Goal: Check status: Check status

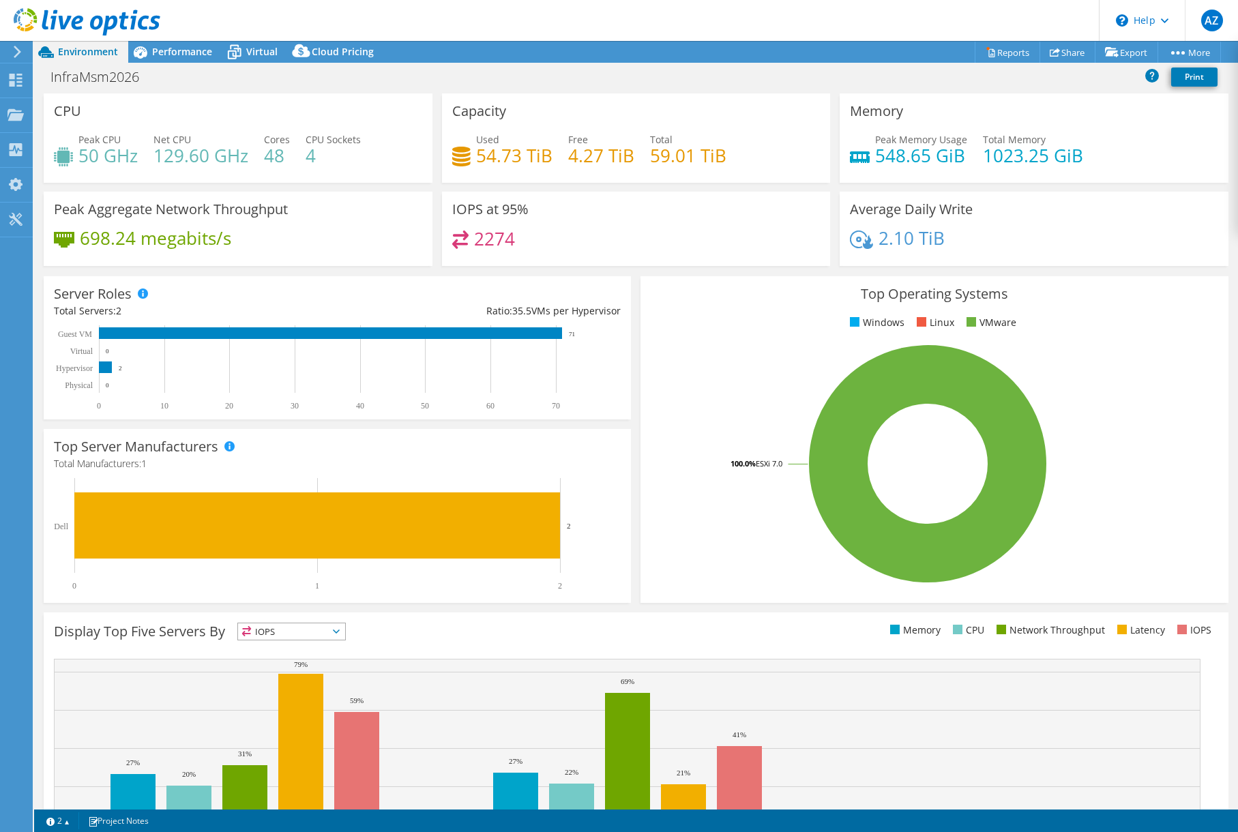
select select "EUFrankfurt"
select select "EUR"
click at [20, 57] on icon at bounding box center [17, 52] width 10 height 12
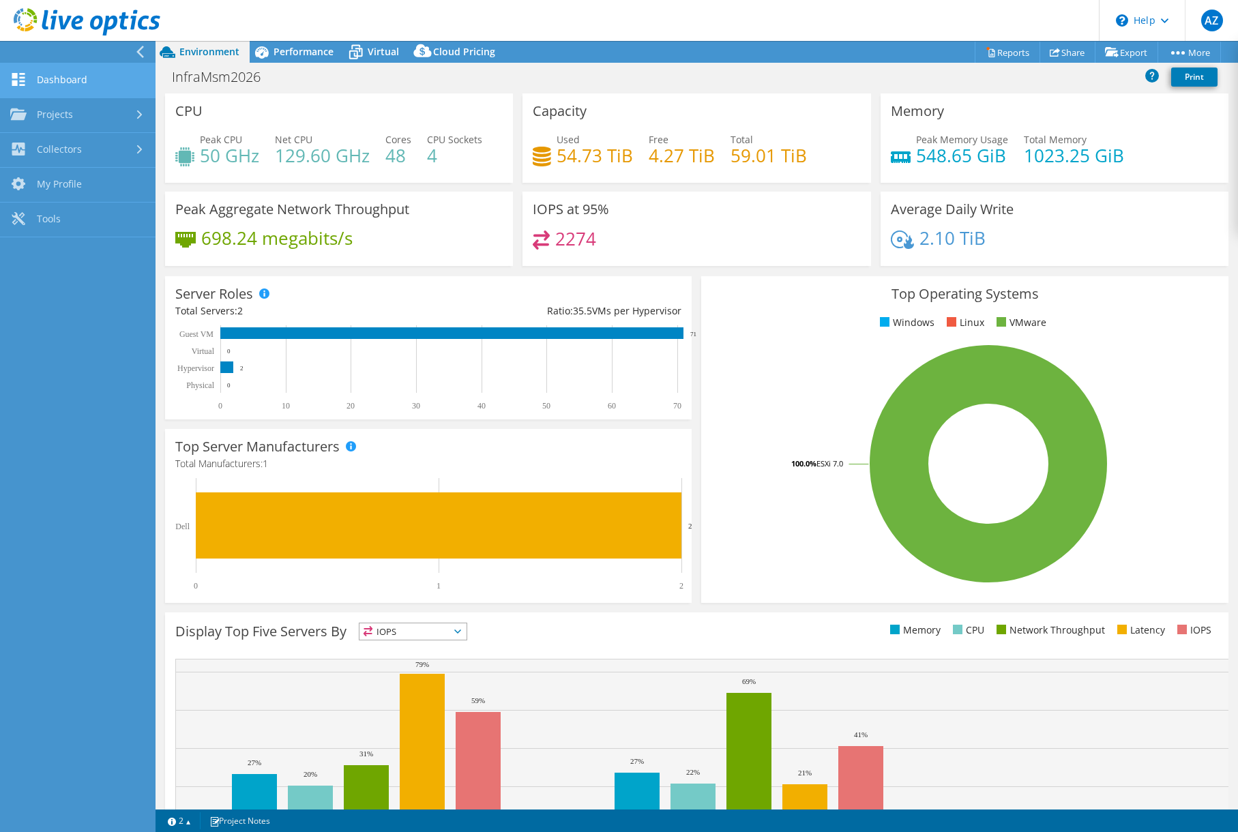
click at [48, 78] on link "Dashboard" at bounding box center [77, 80] width 155 height 35
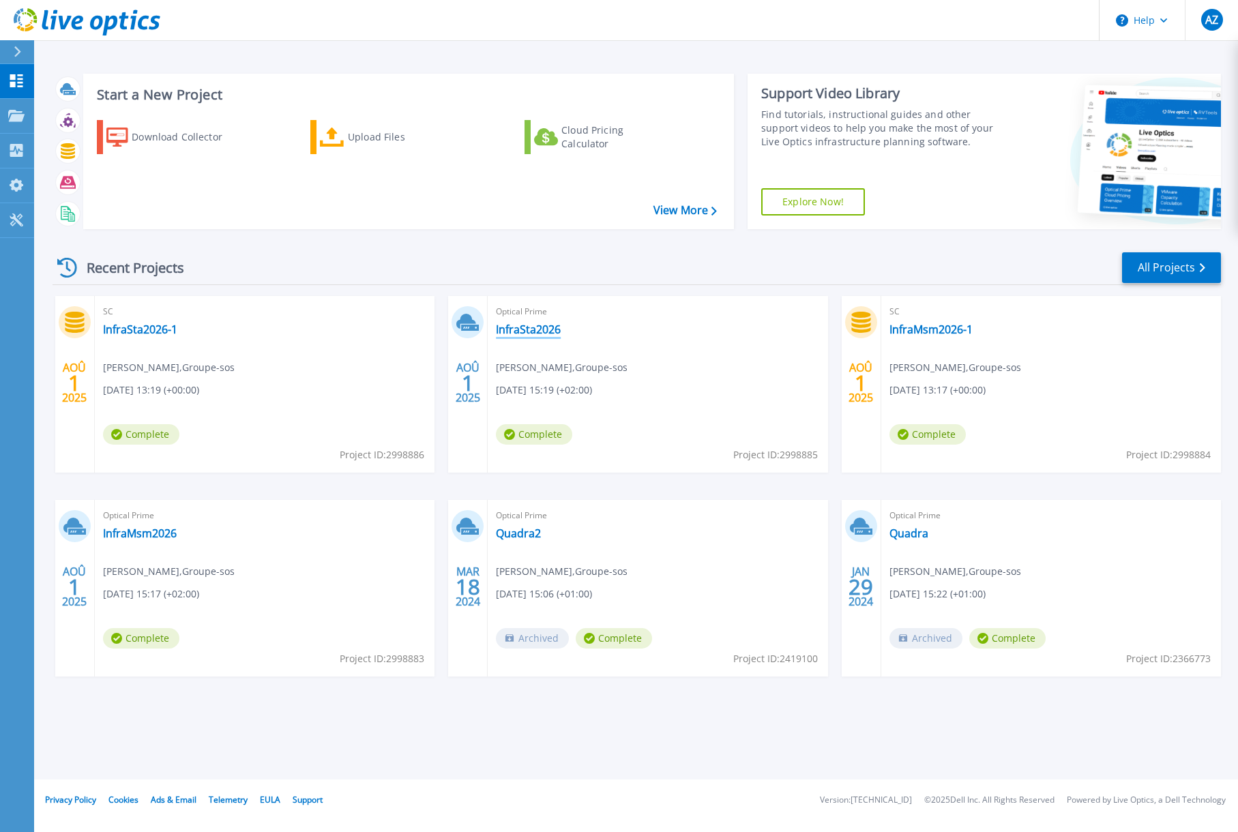
click at [534, 331] on link "InfraSta2026" at bounding box center [528, 330] width 65 height 14
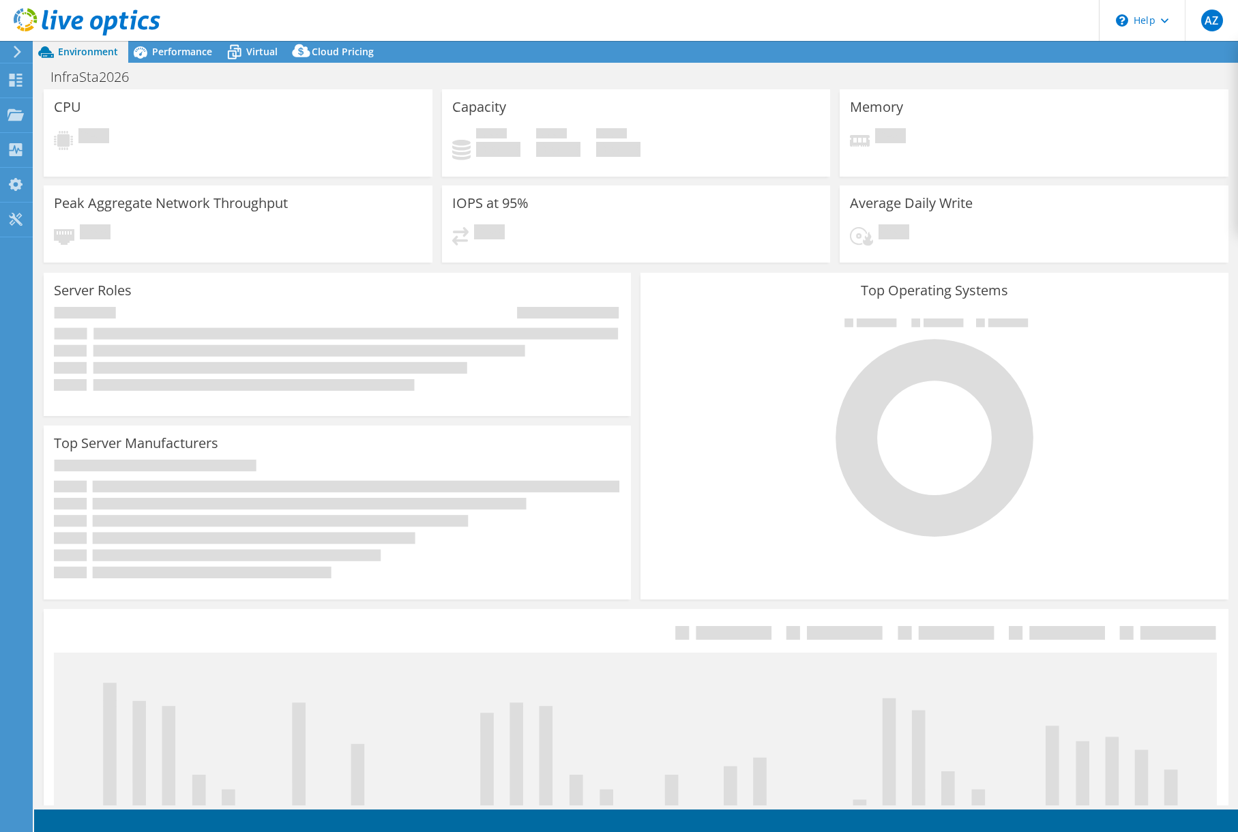
select select "EULondon"
select select "EUR"
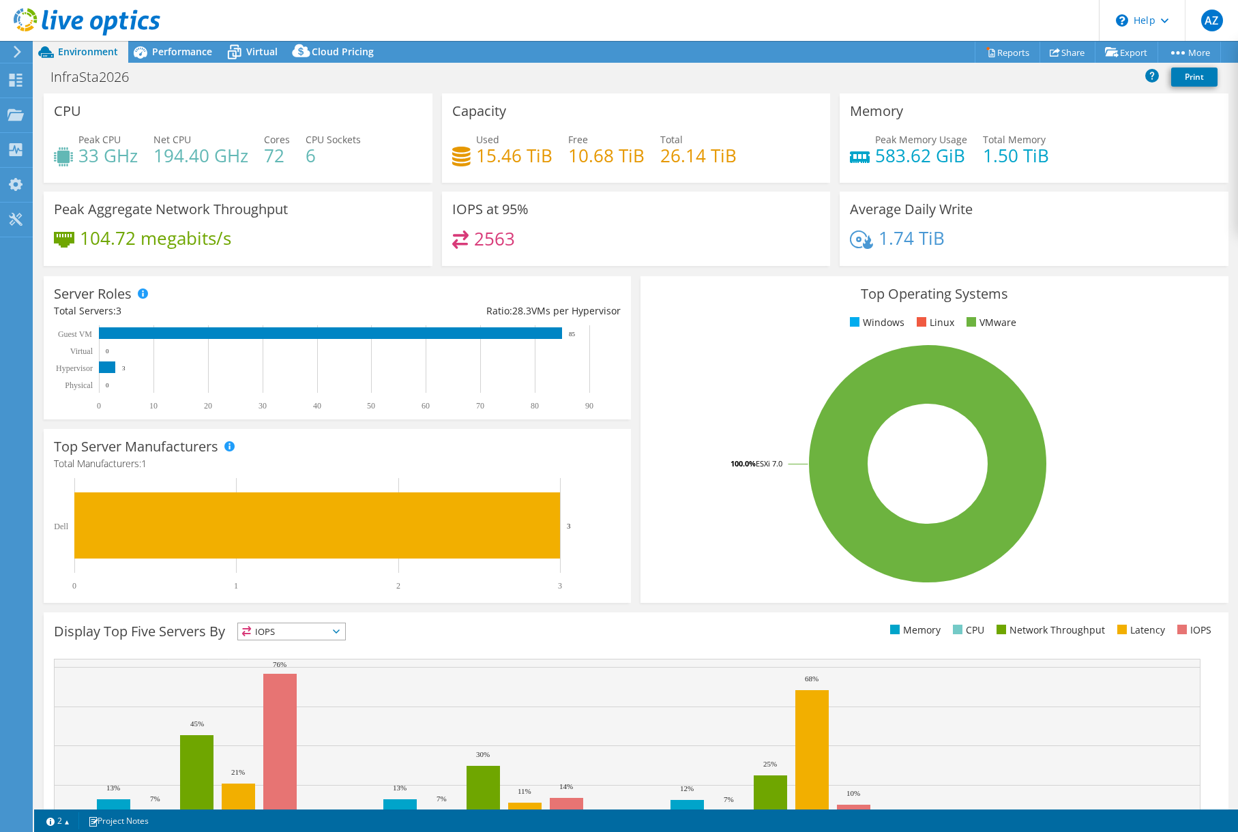
click at [241, 40] on header "AZ End User Arnaud ZULIANI arnaud.zuliani@groupe-sos.org Groupe-sos My Profile …" at bounding box center [619, 20] width 1238 height 41
click at [248, 54] on span "Virtual" at bounding box center [261, 51] width 31 height 13
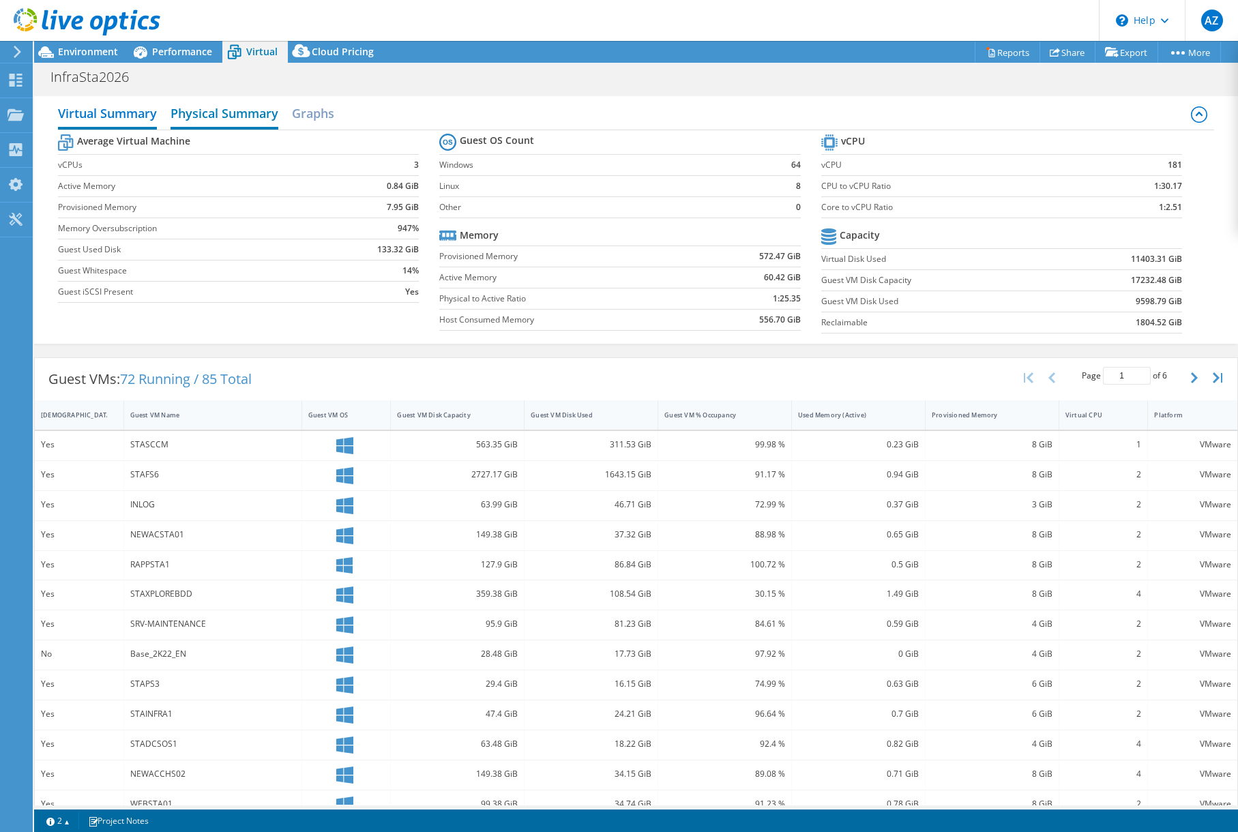
click at [246, 109] on h2 "Physical Summary" at bounding box center [224, 115] width 108 height 30
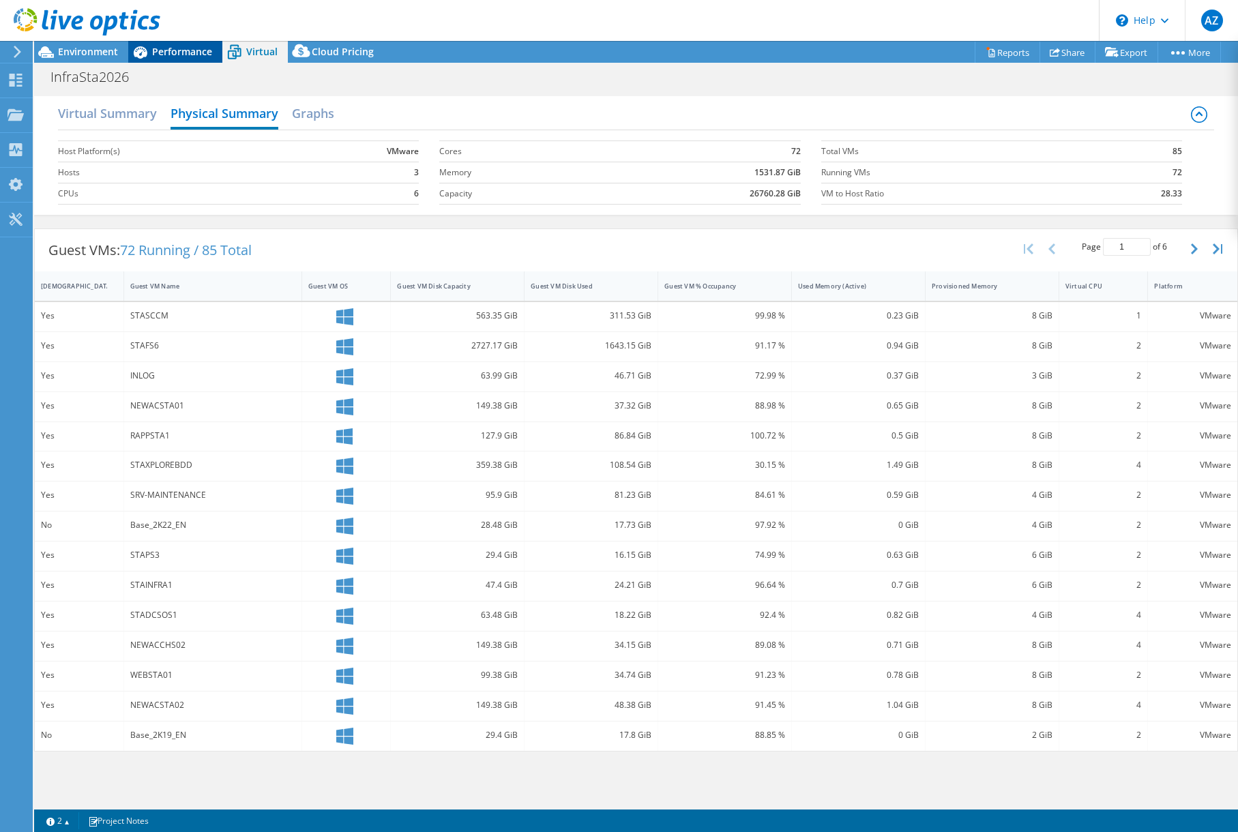
click at [155, 46] on span "Performance" at bounding box center [182, 51] width 60 height 13
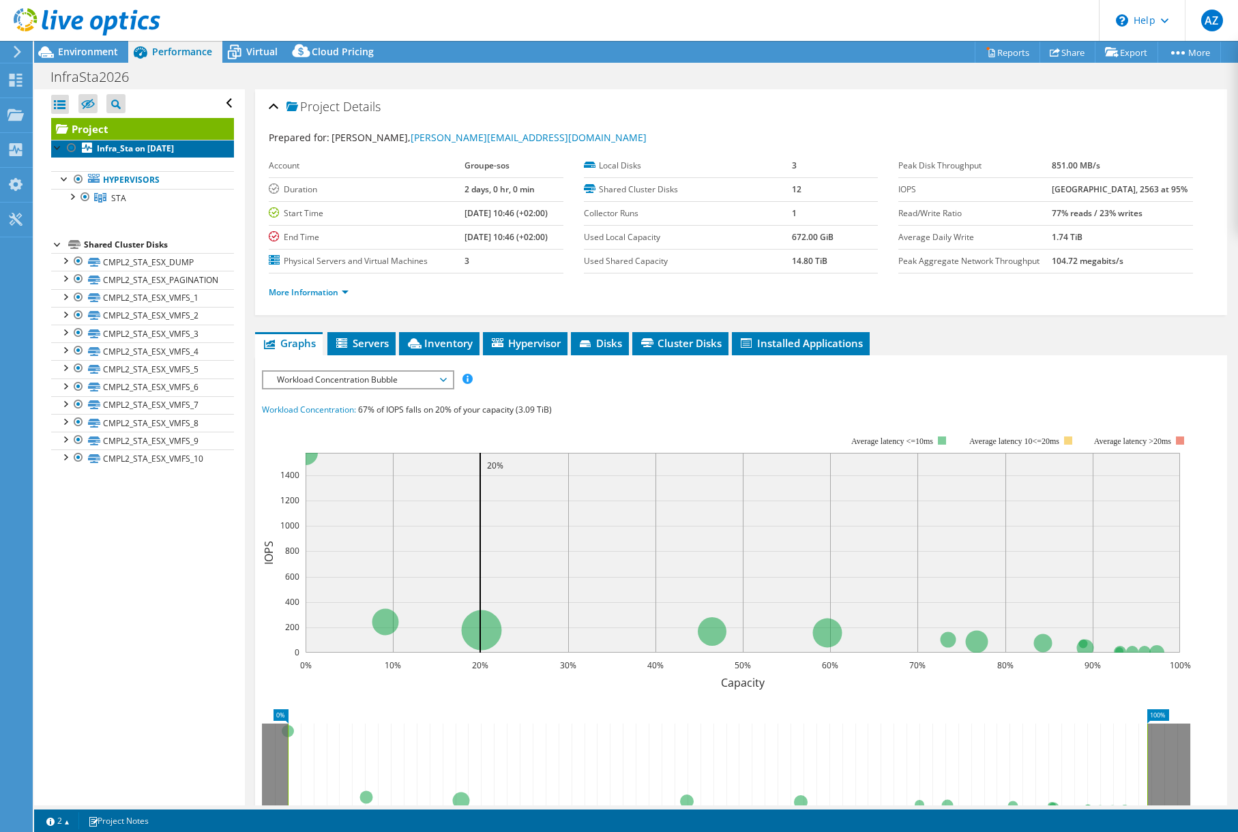
click at [133, 142] on link "Infra_Sta on 8/1/2025" at bounding box center [142, 149] width 183 height 18
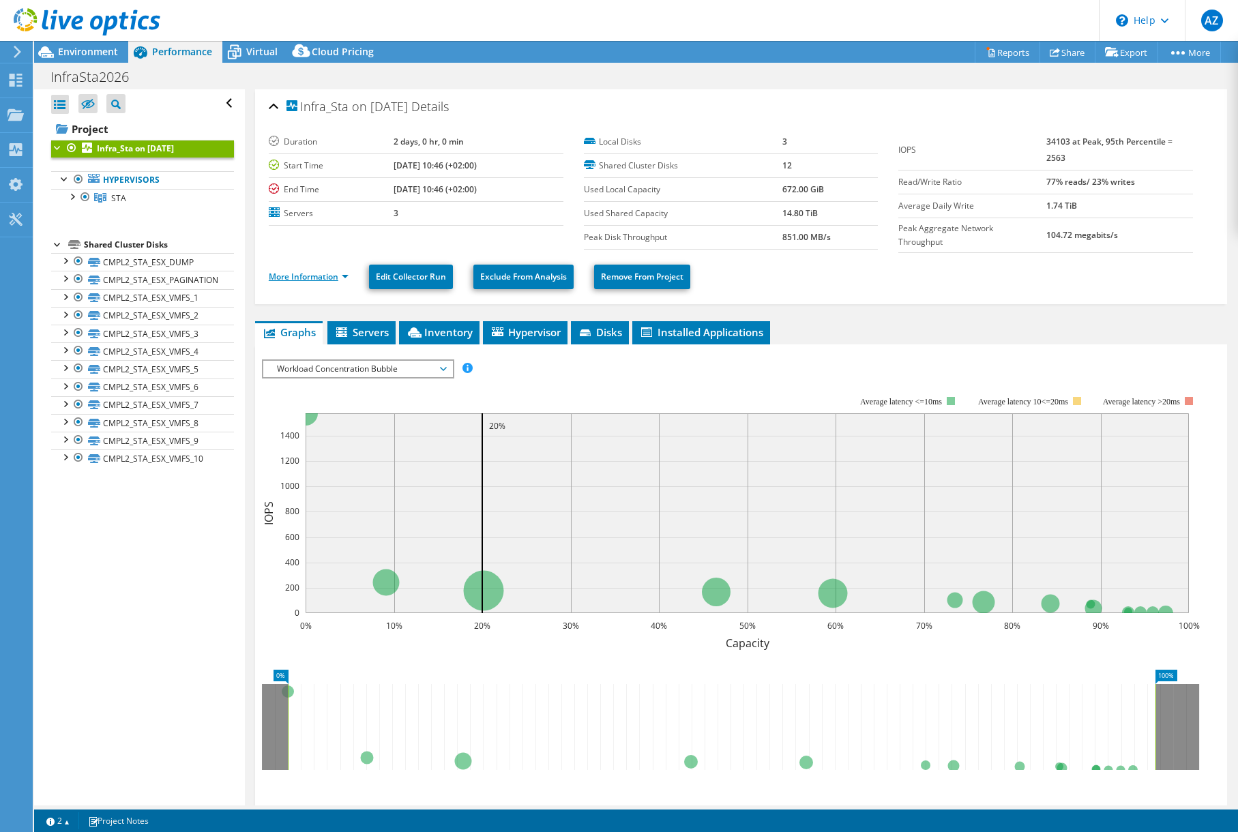
click at [328, 280] on link "More Information" at bounding box center [309, 277] width 80 height 12
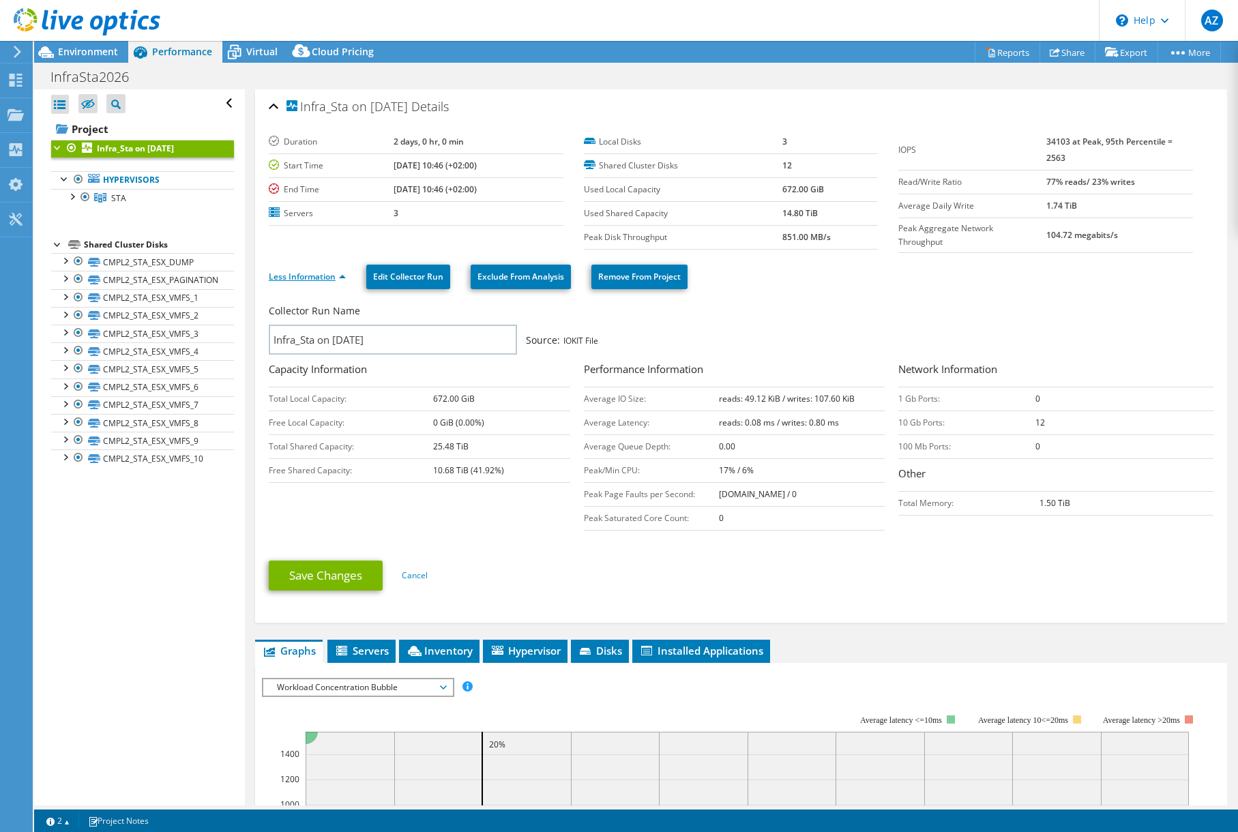
click at [328, 280] on link "Less Information" at bounding box center [307, 277] width 77 height 12
